Goal: Information Seeking & Learning: Understand process/instructions

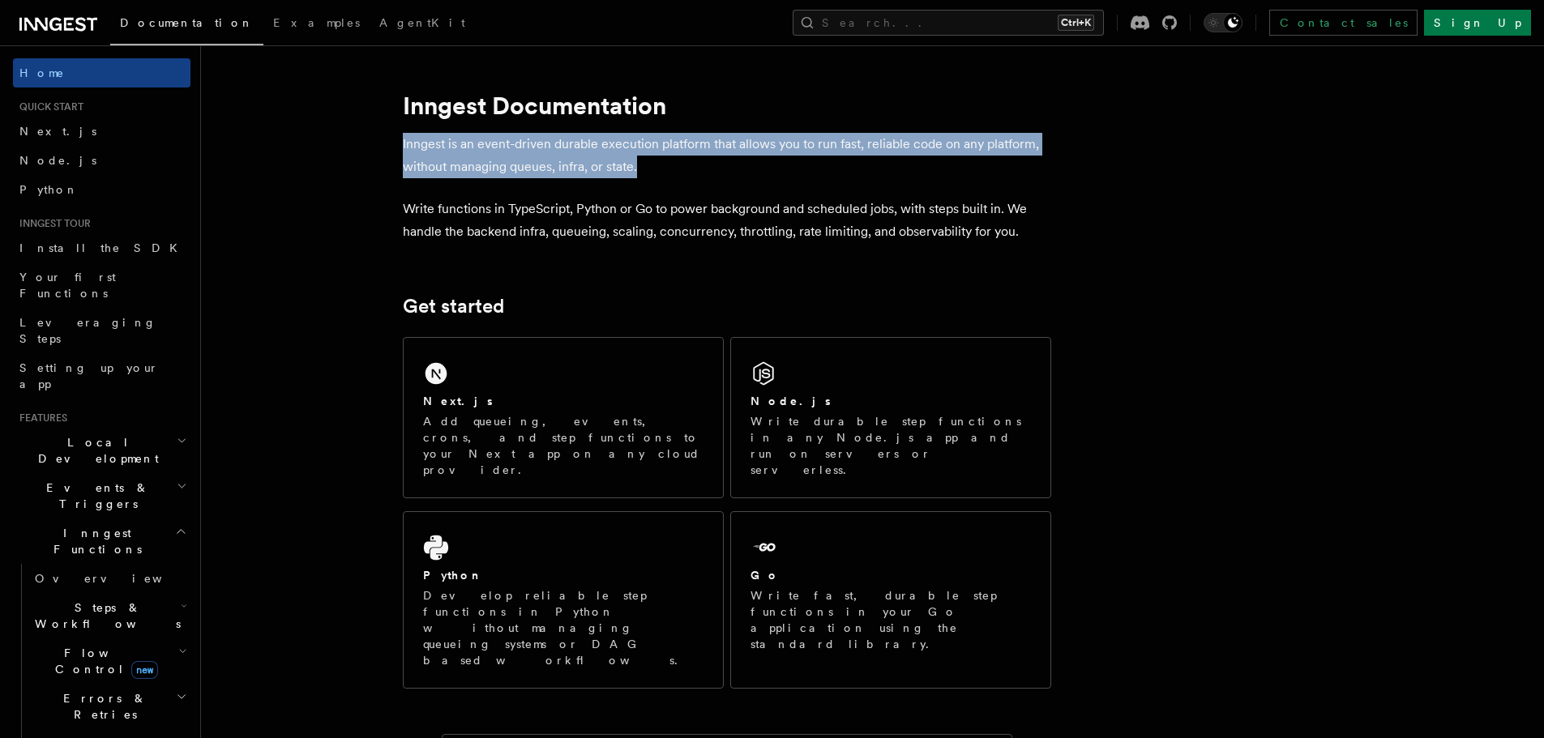
drag, startPoint x: 399, startPoint y: 150, endPoint x: 647, endPoint y: 157, distance: 248.1
click at [566, 166] on p "Inngest is an event-driven durable execution platform that allows you to run fa…" at bounding box center [727, 155] width 648 height 45
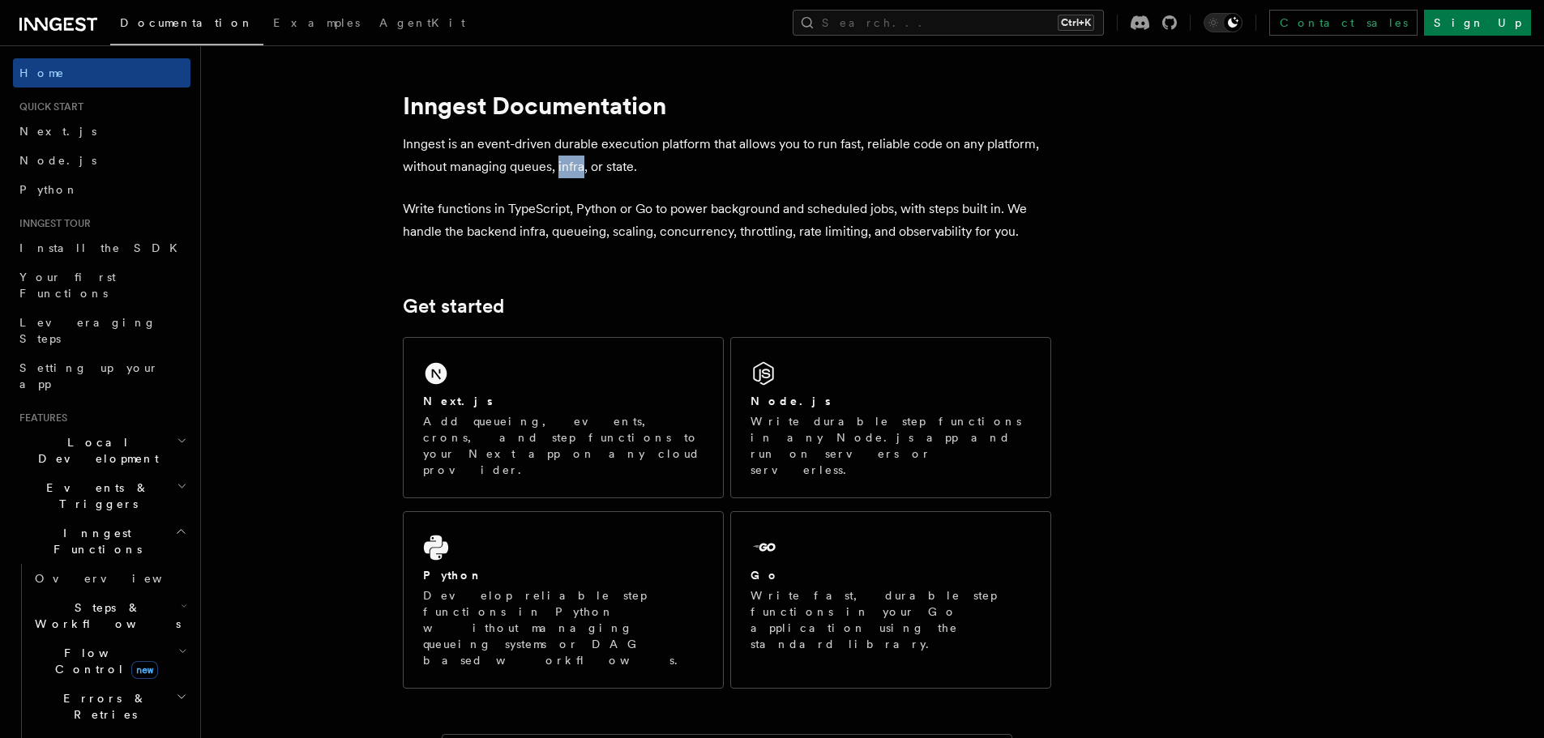
click at [566, 166] on p "Inngest is an event-driven durable execution platform that allows you to run fa…" at bounding box center [727, 155] width 648 height 45
click at [636, 165] on p "Inngest is an event-driven durable execution platform that allows you to run fa…" at bounding box center [727, 155] width 648 height 45
click at [1034, 239] on p "Write functions in TypeScript, Python or Go to power background and scheduled j…" at bounding box center [727, 220] width 648 height 45
click at [1032, 239] on p "Write functions in TypeScript, Python or Go to power background and scheduled j…" at bounding box center [727, 220] width 648 height 45
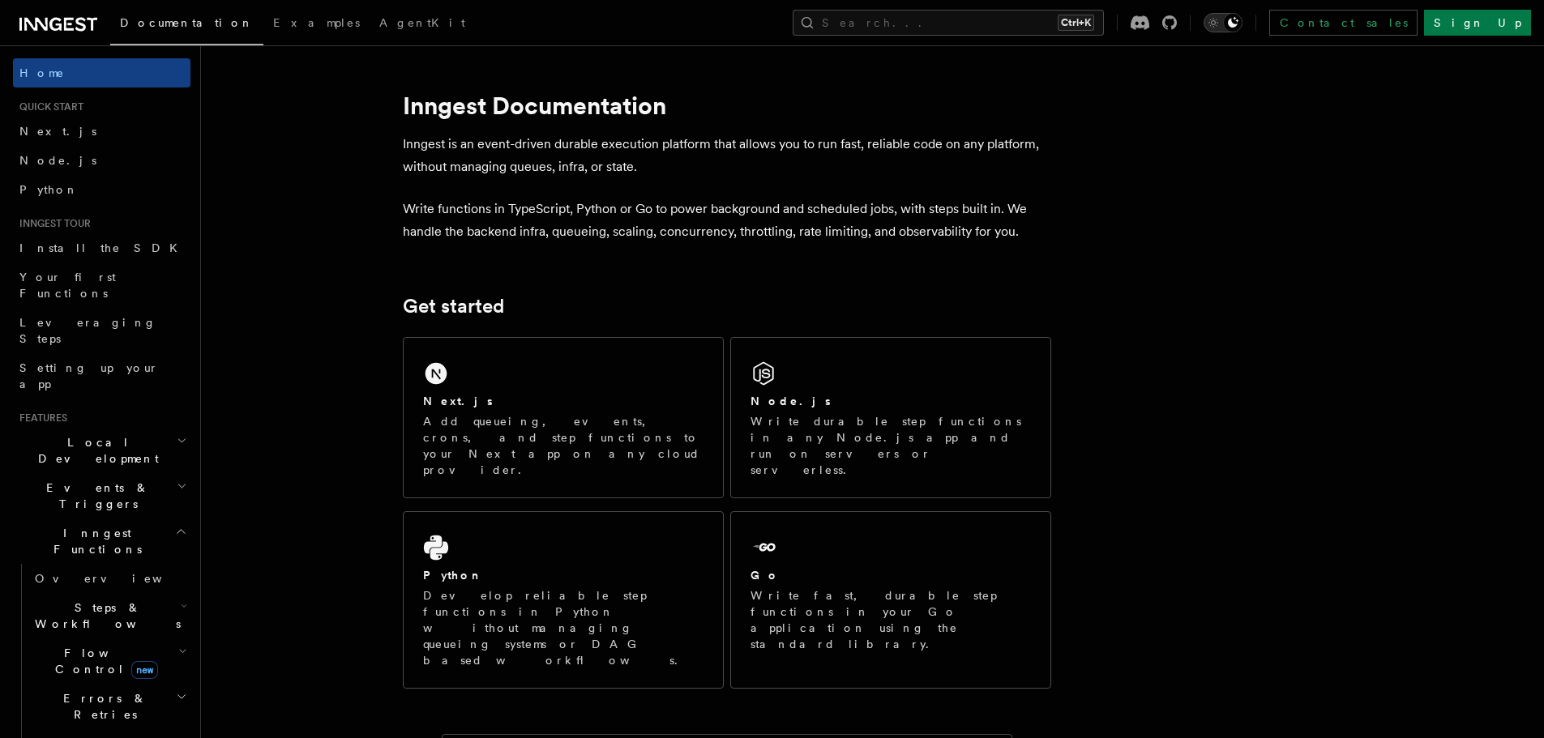
click at [1238, 25] on icon "Toggle dark mode" at bounding box center [1233, 22] width 11 height 11
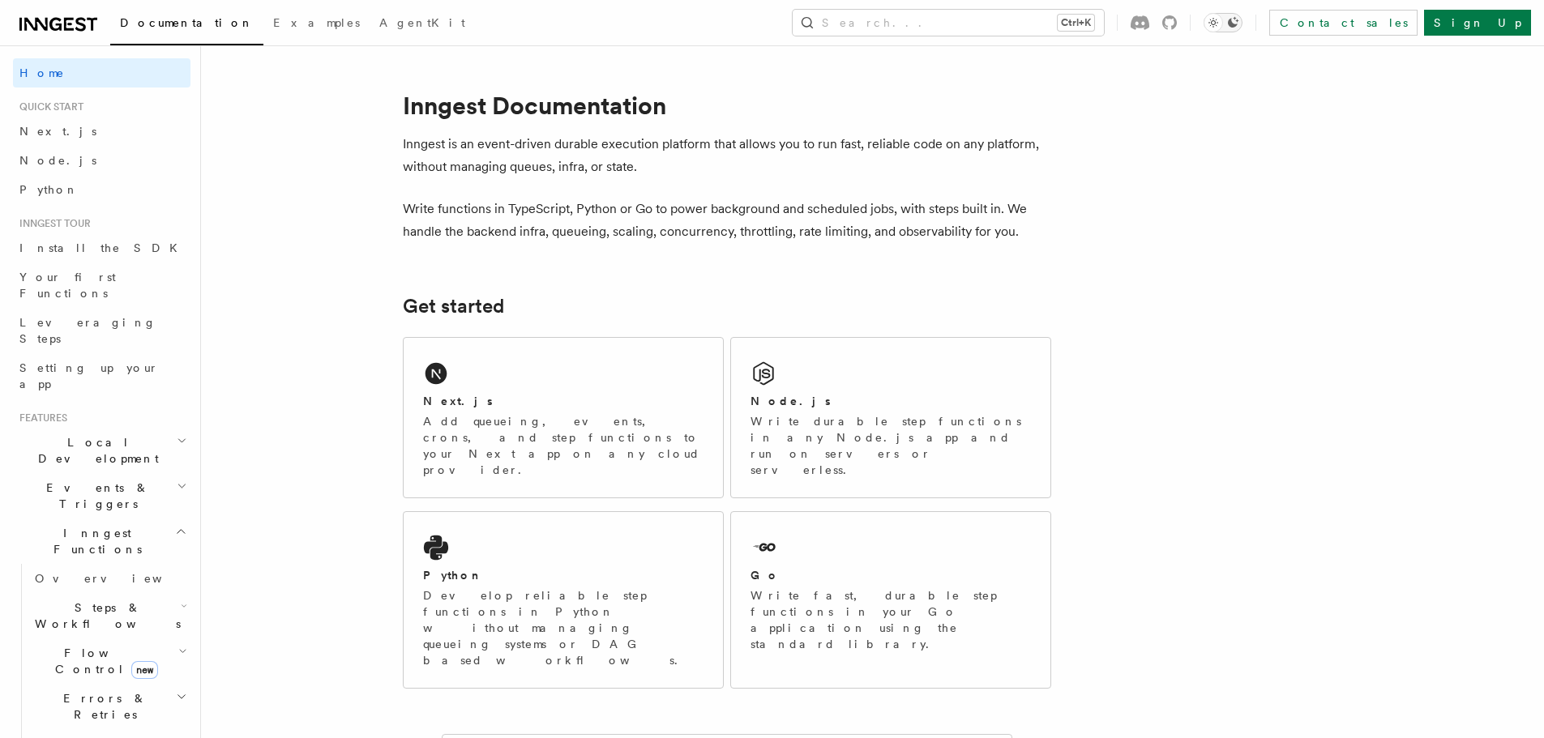
click at [1238, 24] on icon "Toggle dark mode" at bounding box center [1233, 22] width 11 height 11
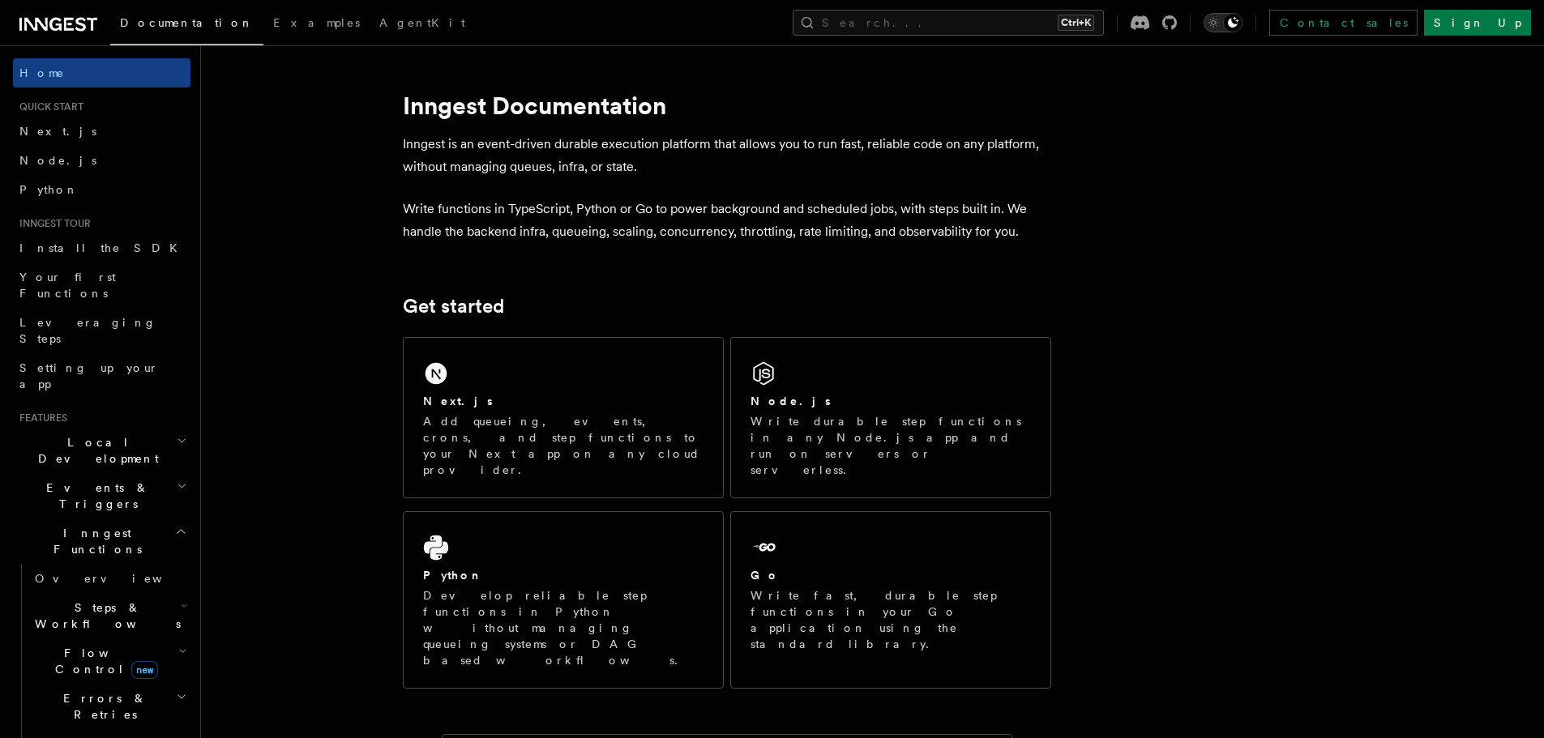
click at [1239, 24] on icon "Toggle dark mode" at bounding box center [1232, 22] width 13 height 13
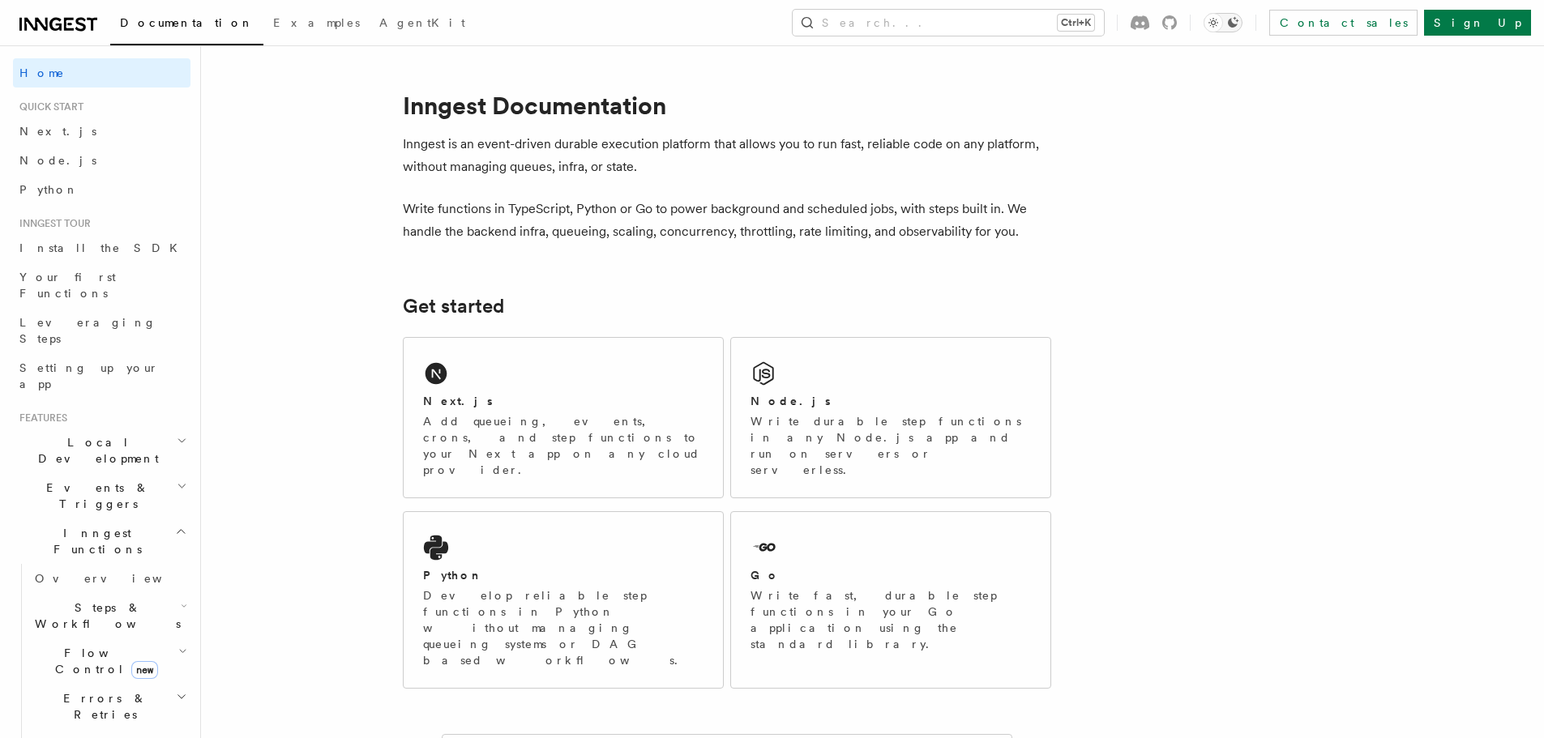
click at [1239, 24] on icon "Toggle dark mode" at bounding box center [1232, 22] width 13 height 13
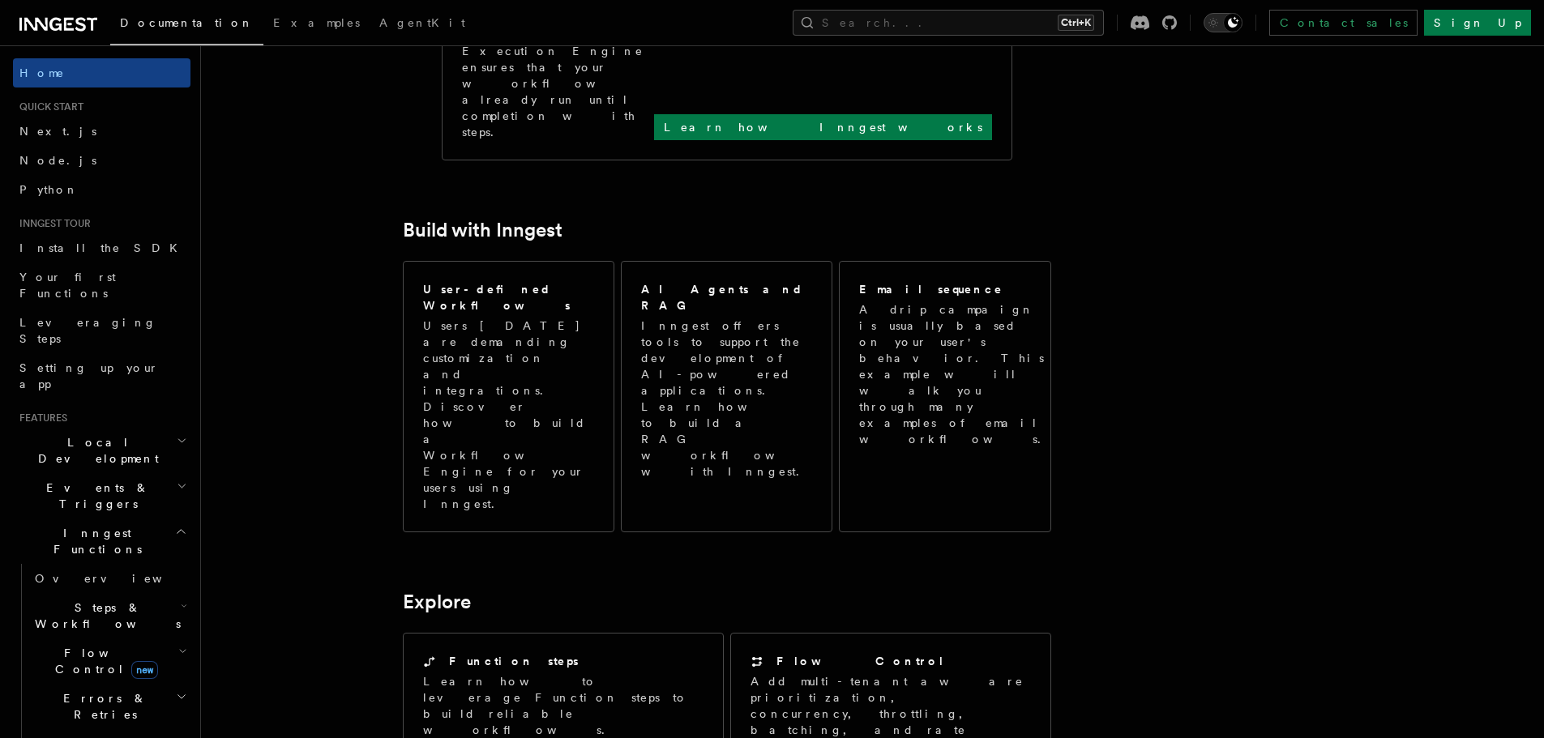
scroll to position [1054, 0]
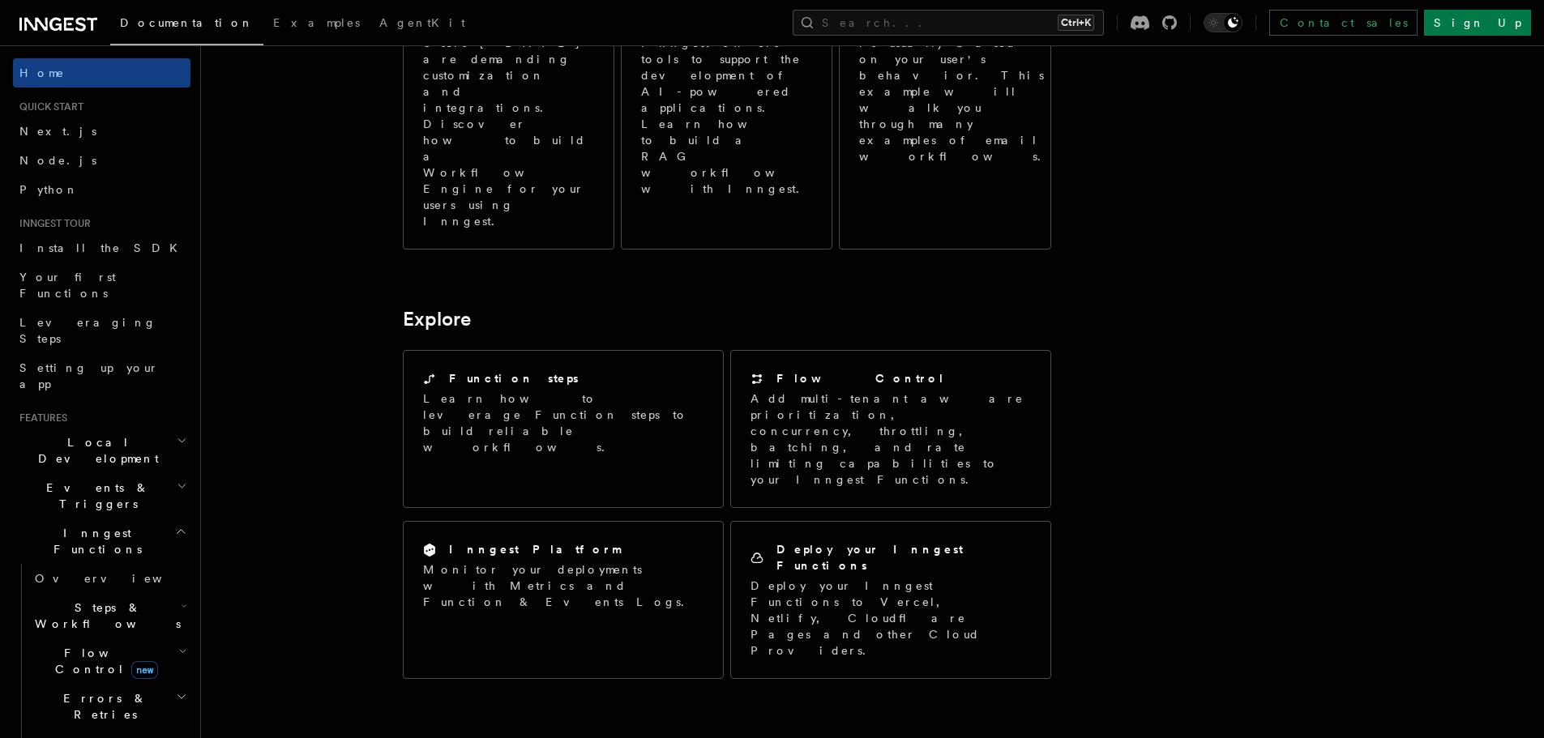
drag, startPoint x: 397, startPoint y: 358, endPoint x: 1007, endPoint y: 386, distance: 610.9
click at [1007, 386] on article "Inngest Documentation Inngest is an event-driven durable execution platform tha…" at bounding box center [830, 227] width 1207 height 2418
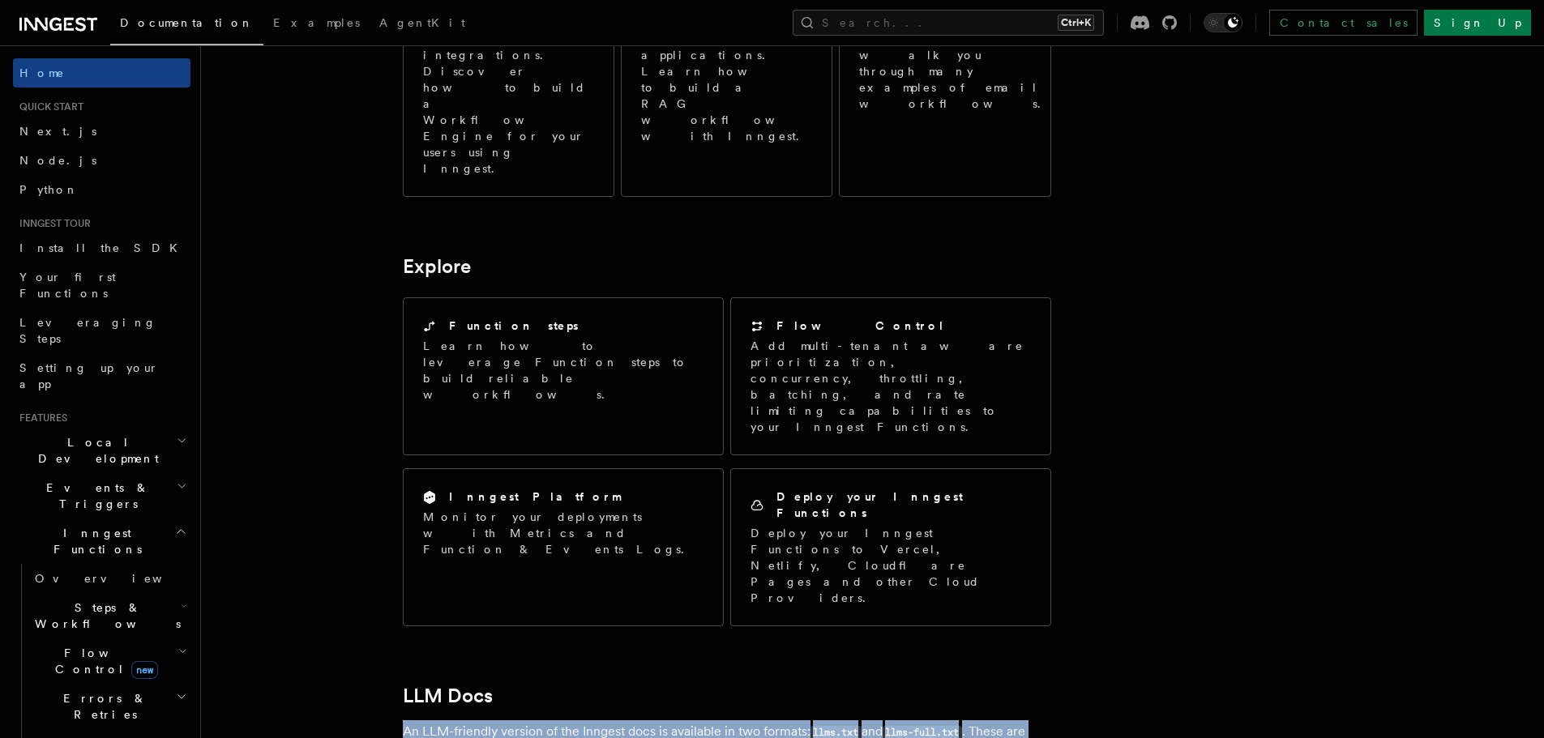
scroll to position [1135, 0]
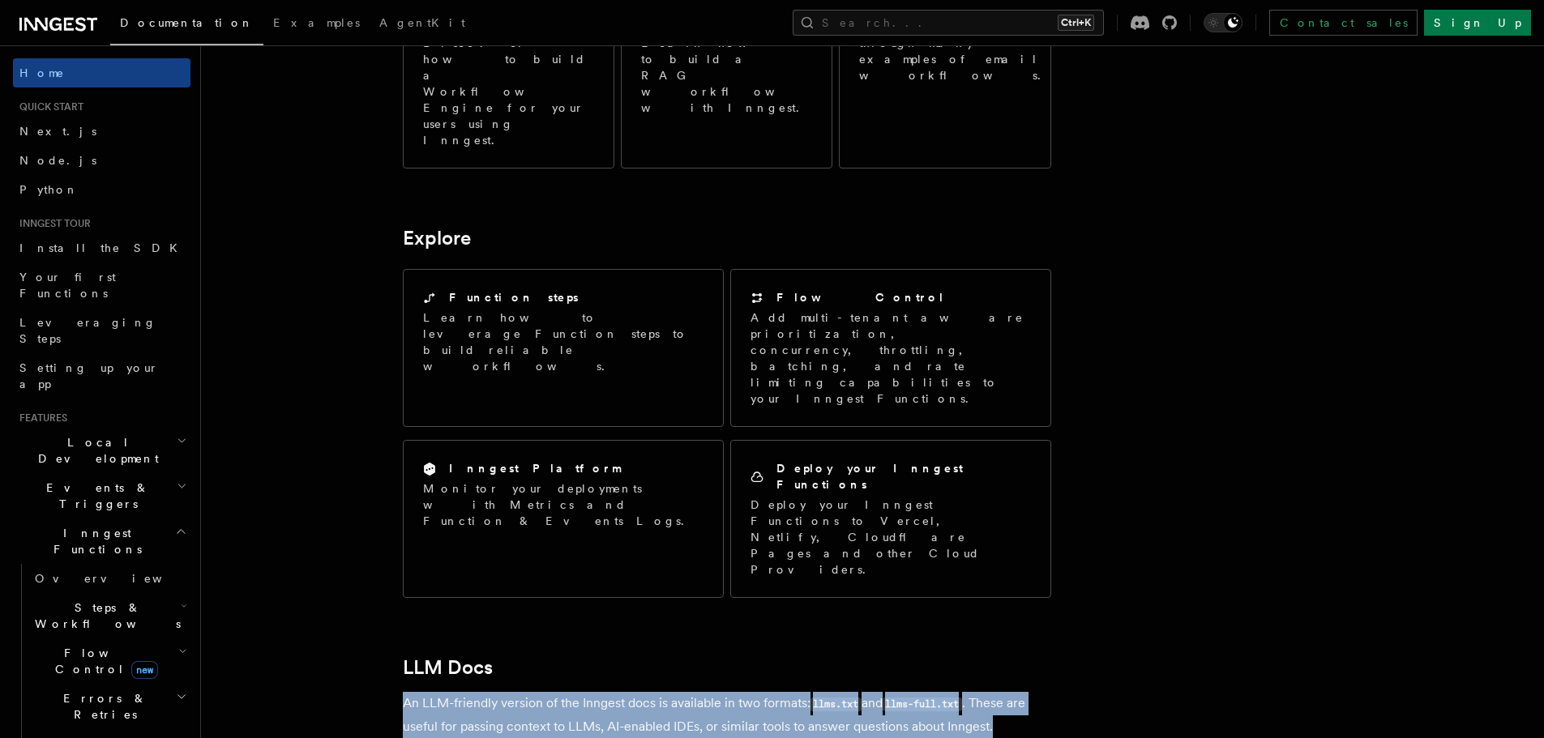
drag, startPoint x: 556, startPoint y: 344, endPoint x: 583, endPoint y: 362, distance: 32.6
drag, startPoint x: 582, startPoint y: 401, endPoint x: 806, endPoint y: 404, distance: 224.5
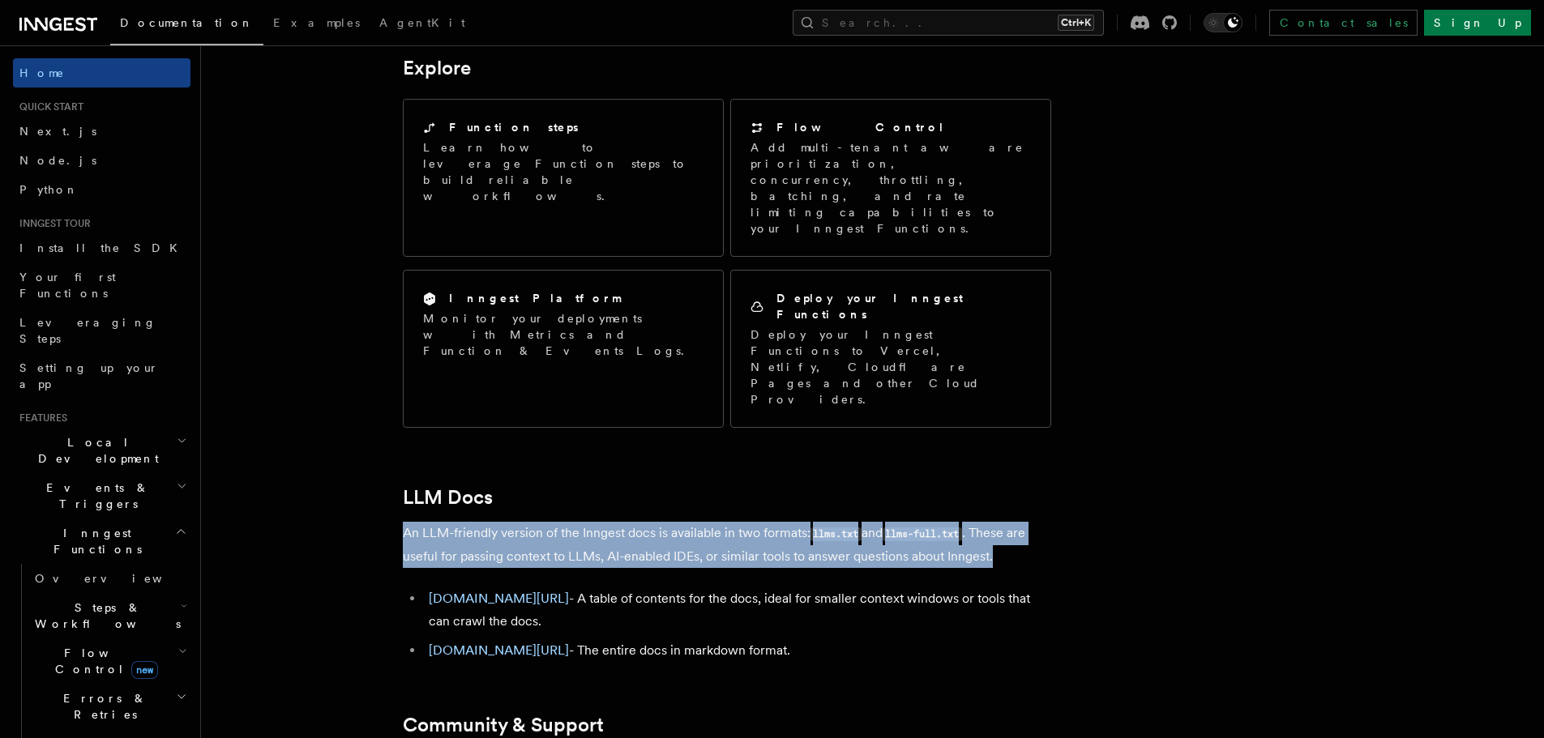
scroll to position [1330, 0]
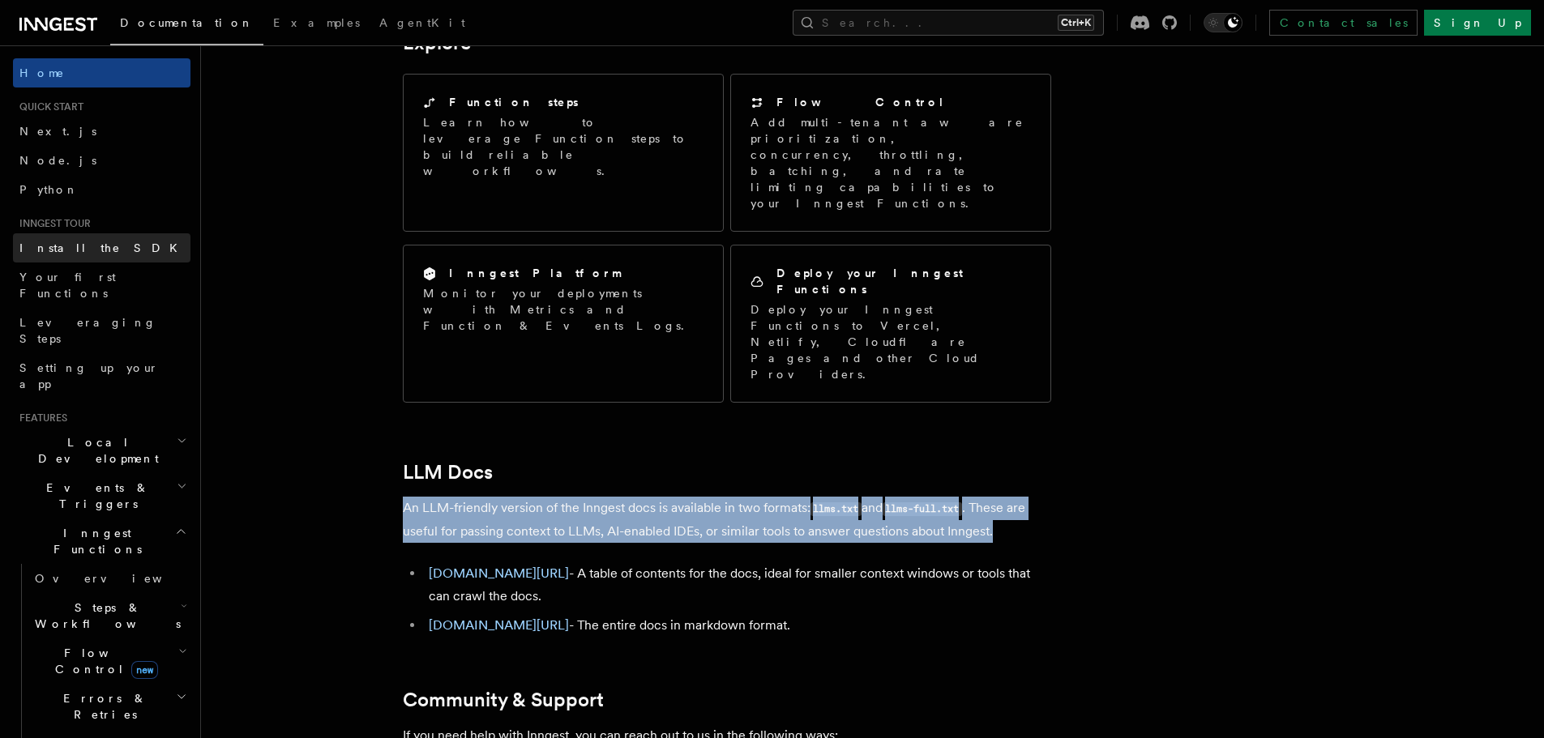
click at [63, 253] on span "Install the SDK" at bounding box center [103, 248] width 168 height 13
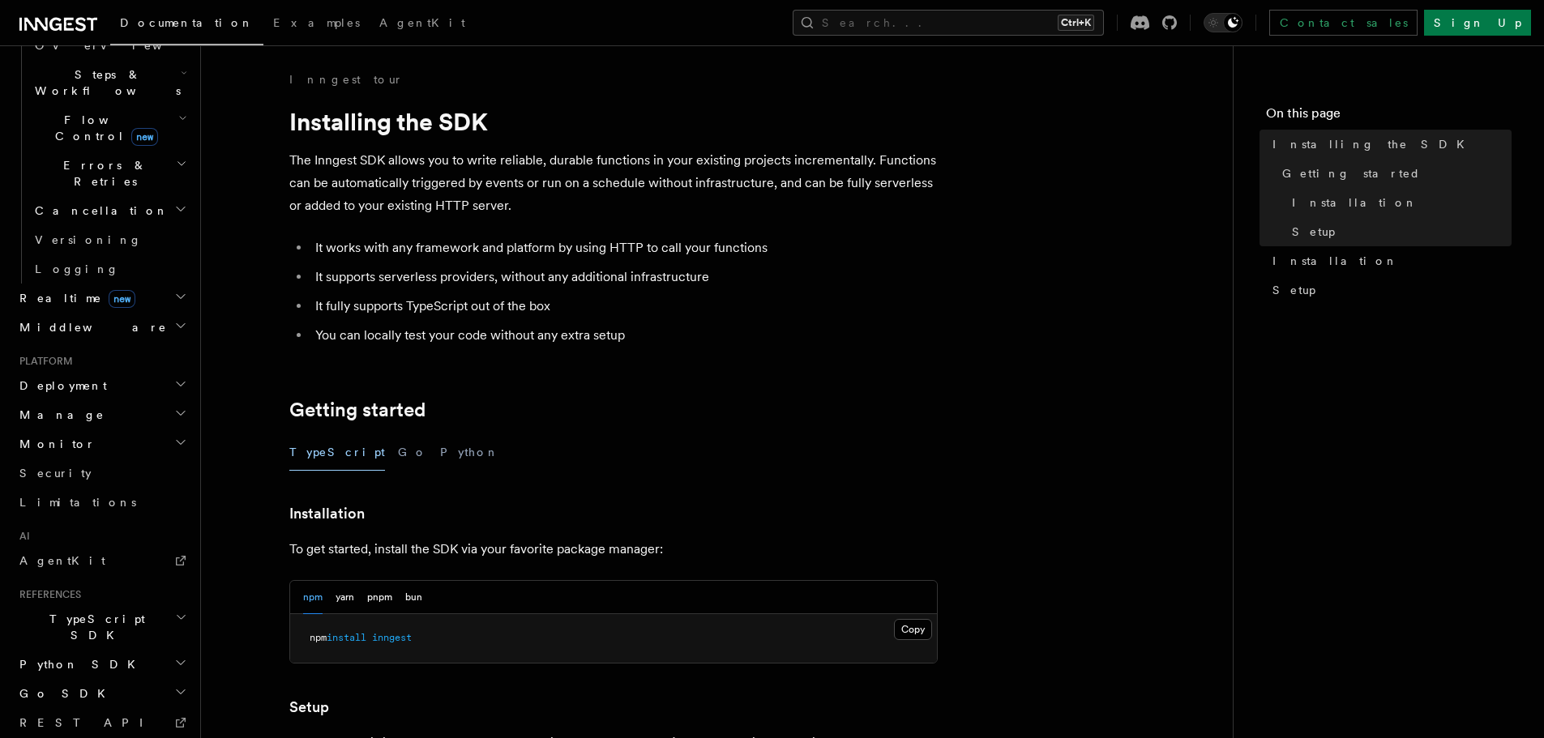
scroll to position [558, 0]
